Goal: Task Accomplishment & Management: Manage account settings

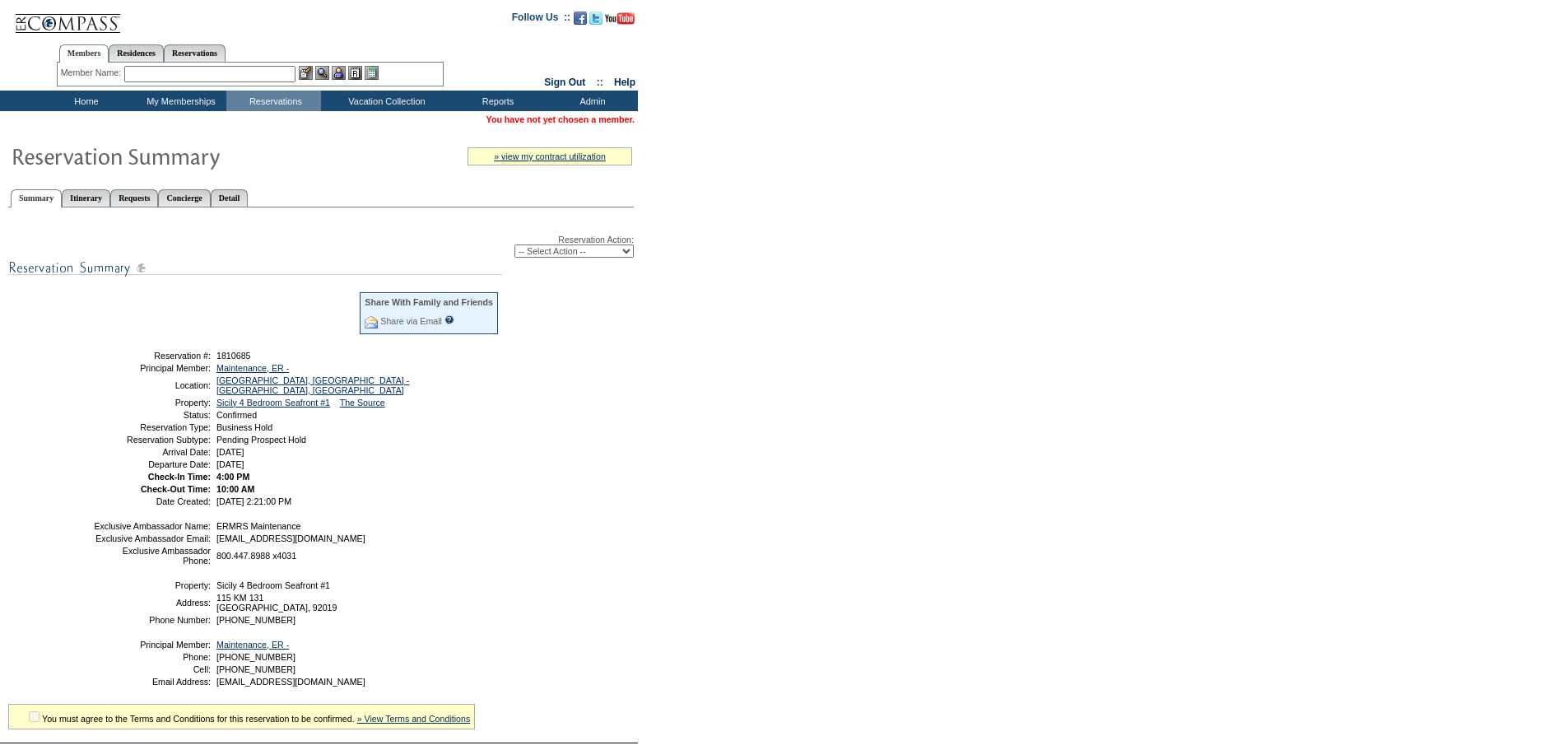
click at [571, 257] on select "-- Select Action -- Modify Reservation Dates Modify Reservation Cost Modify Occ…" at bounding box center [573, 251] width 120 height 13
select select "CancelRes"
click at [514, 247] on select "-- Select Action -- Modify Reservation Dates Modify Reservation Cost Modify Occ…" at bounding box center [573, 251] width 120 height 13
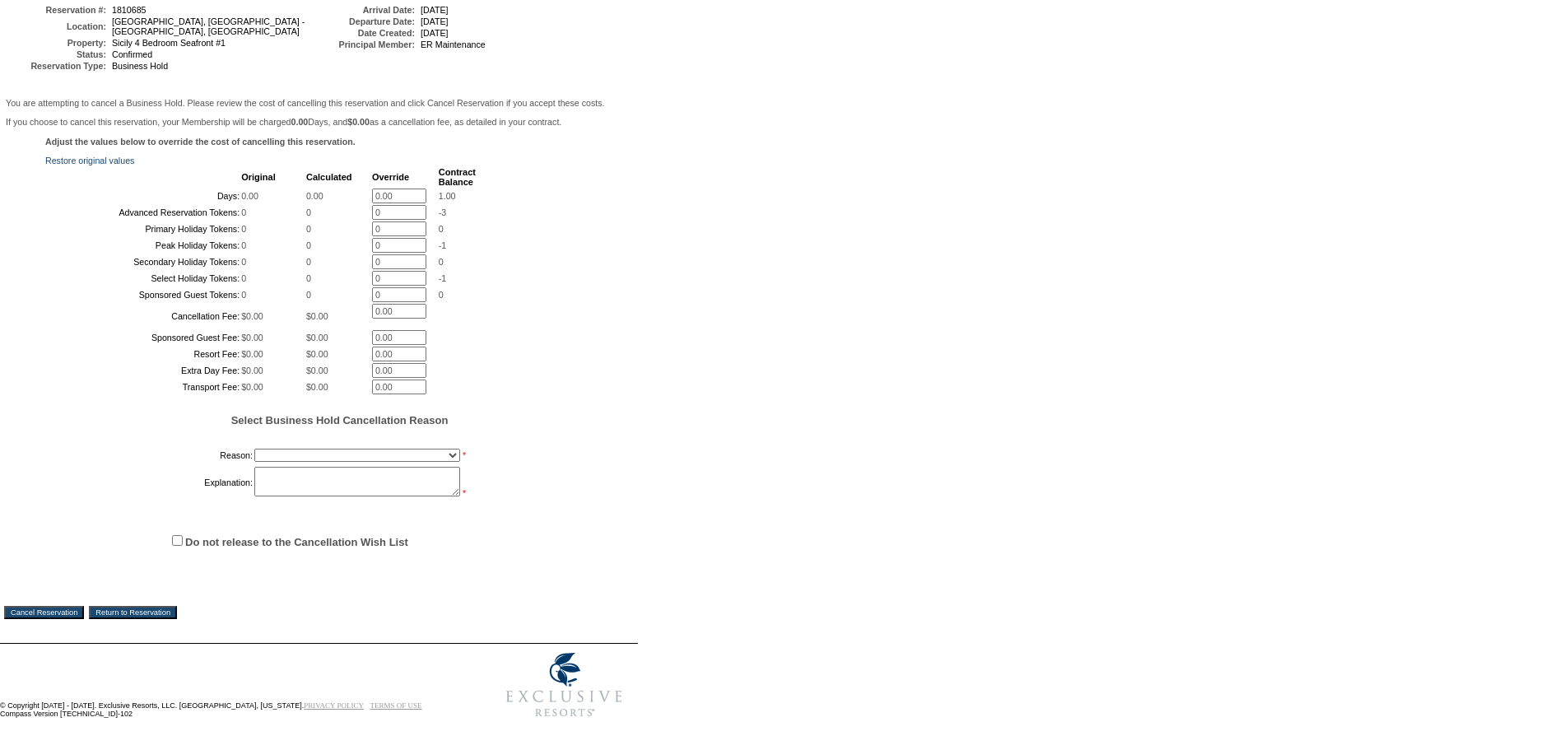
scroll to position [329, 0]
click at [310, 451] on select "Onboarding Pacification Prospect Closed Released to Members" at bounding box center [357, 455] width 206 height 13
select select "1058"
click at [254, 449] on select "Onboarding Pacification Prospect Closed Released to Members" at bounding box center [357, 455] width 206 height 13
click at [306, 476] on textarea at bounding box center [357, 480] width 206 height 29
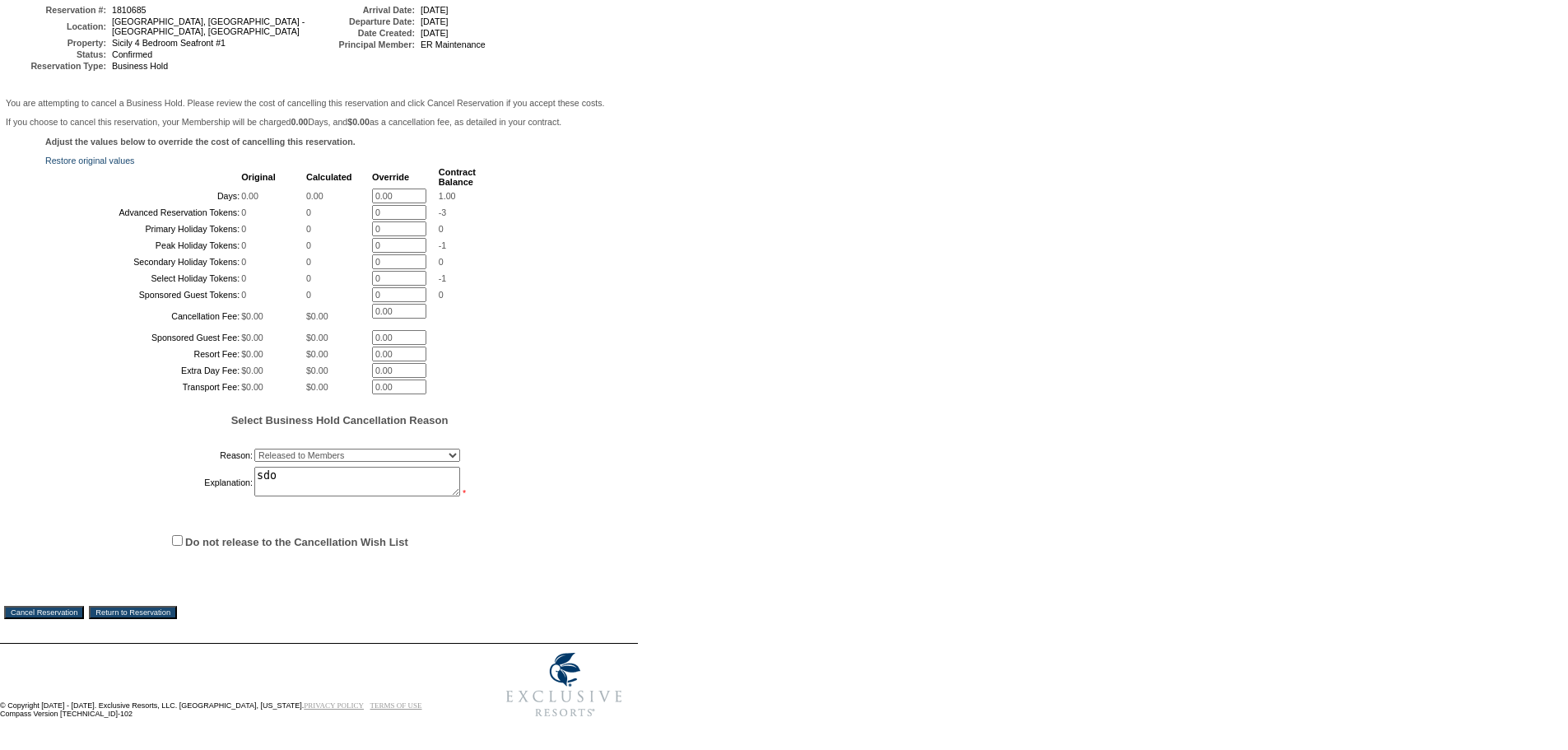
type textarea "sdo"
click at [39, 613] on input "Cancel Reservation" at bounding box center [44, 613] width 80 height 13
